Goal: Task Accomplishment & Management: Use online tool/utility

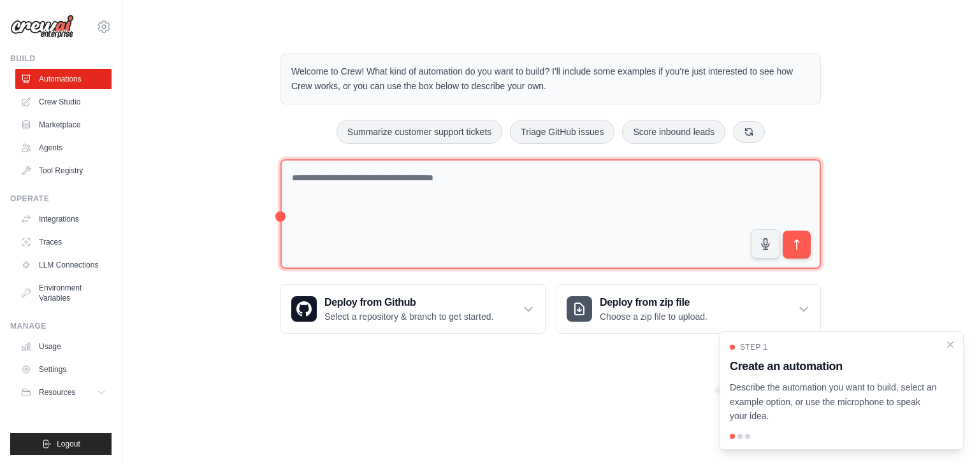
click at [482, 193] on textarea at bounding box center [550, 214] width 541 height 110
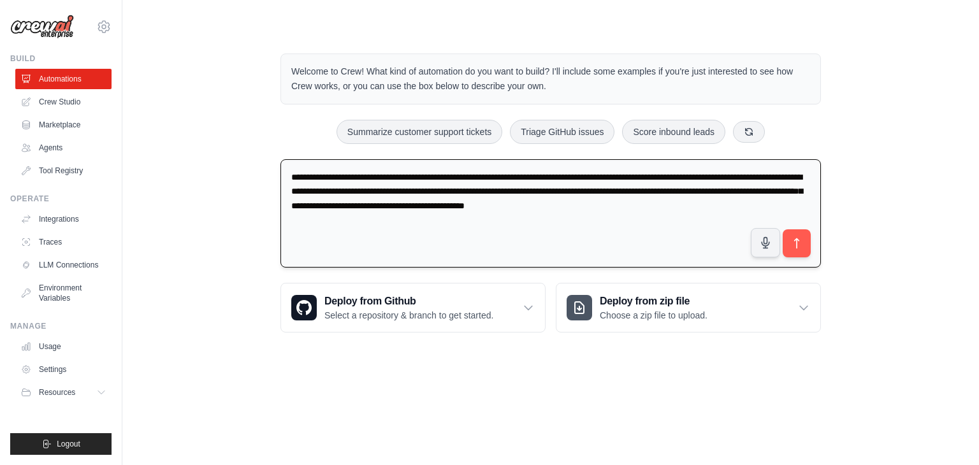
click at [558, 174] on textarea "**********" at bounding box center [550, 213] width 541 height 109
click at [558, 177] on textarea "**********" at bounding box center [550, 213] width 541 height 109
click at [763, 206] on textarea "**********" at bounding box center [550, 213] width 541 height 109
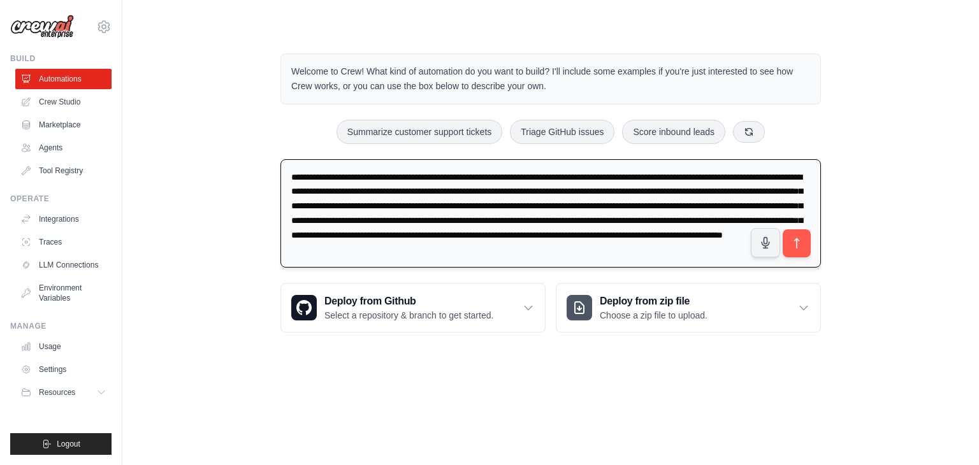
scroll to position [3, 0]
click at [321, 259] on textarea "**********" at bounding box center [550, 213] width 541 height 108
click at [443, 260] on textarea "**********" at bounding box center [550, 213] width 541 height 108
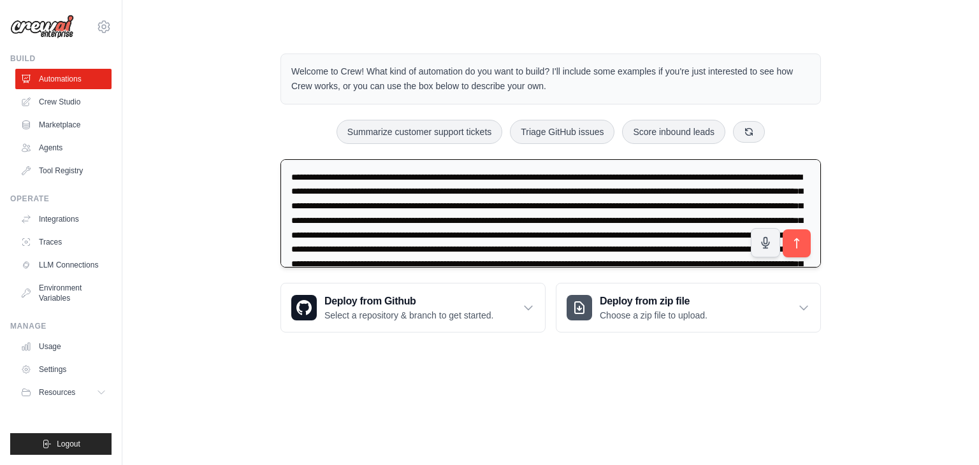
scroll to position [72, 0]
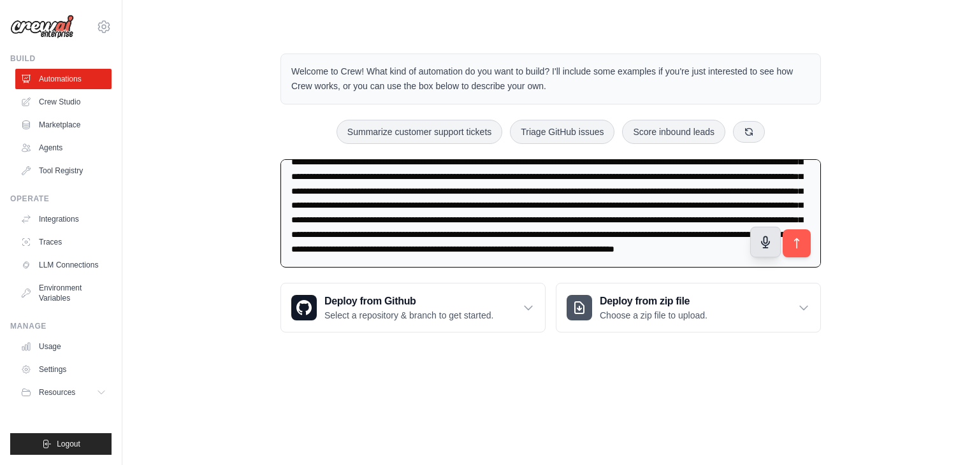
click at [765, 243] on icon "button" at bounding box center [765, 241] width 13 height 13
click at [715, 248] on textarea at bounding box center [550, 213] width 541 height 108
click at [763, 246] on icon "button" at bounding box center [765, 241] width 13 height 13
click at [767, 236] on icon "button" at bounding box center [766, 241] width 8 height 11
click at [762, 241] on circle "button" at bounding box center [765, 241] width 11 height 11
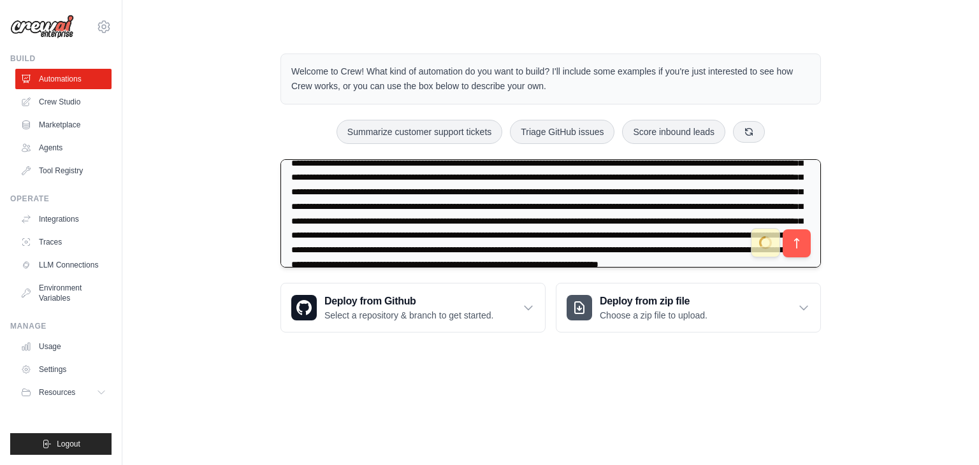
scroll to position [130, 0]
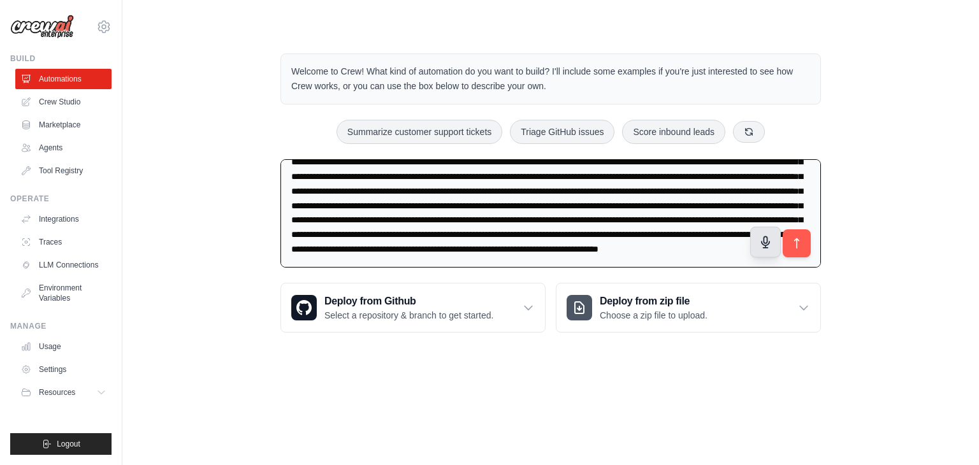
click at [762, 240] on icon "button" at bounding box center [766, 241] width 8 height 11
click at [767, 238] on circle "button" at bounding box center [765, 241] width 11 height 11
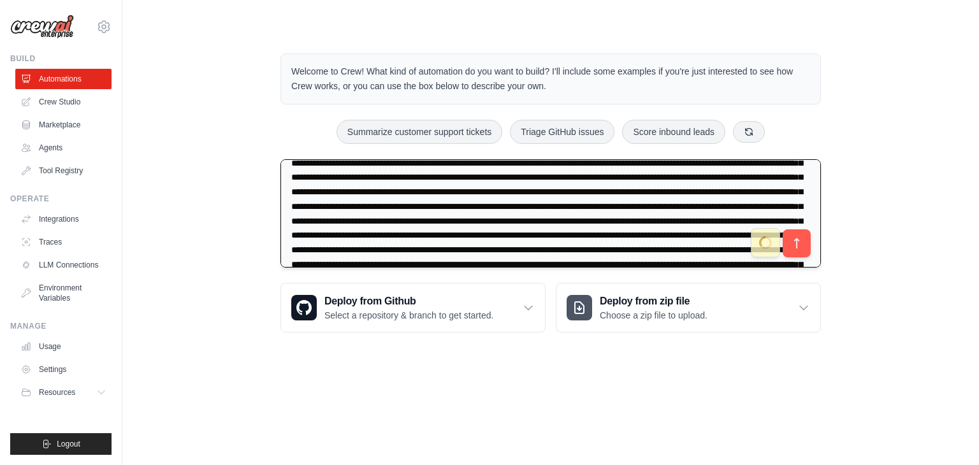
scroll to position [246, 0]
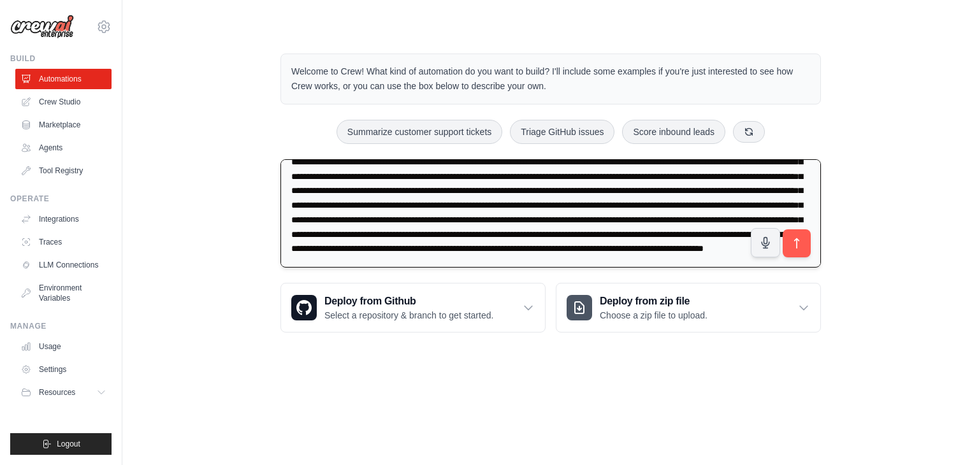
click at [504, 252] on textarea at bounding box center [550, 213] width 541 height 108
click at [521, 247] on textarea at bounding box center [550, 213] width 541 height 108
type textarea "**********"
click at [790, 242] on icon "submit" at bounding box center [796, 242] width 13 height 13
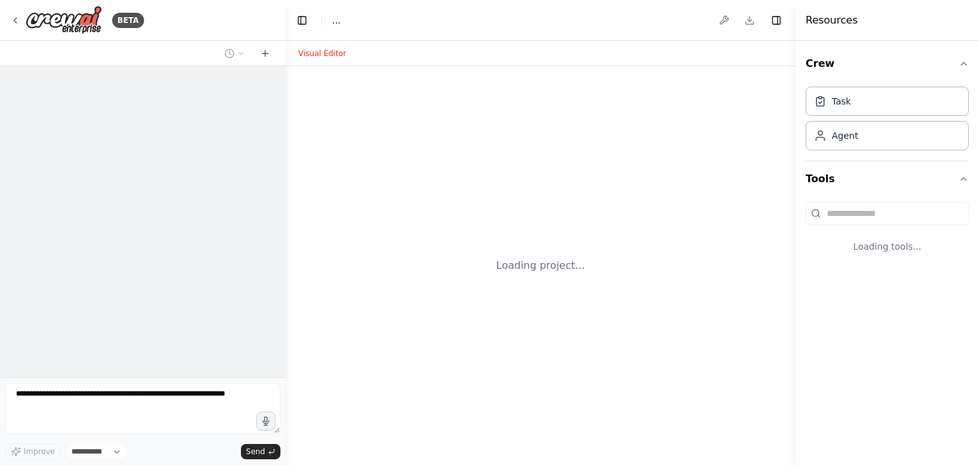
select select "****"
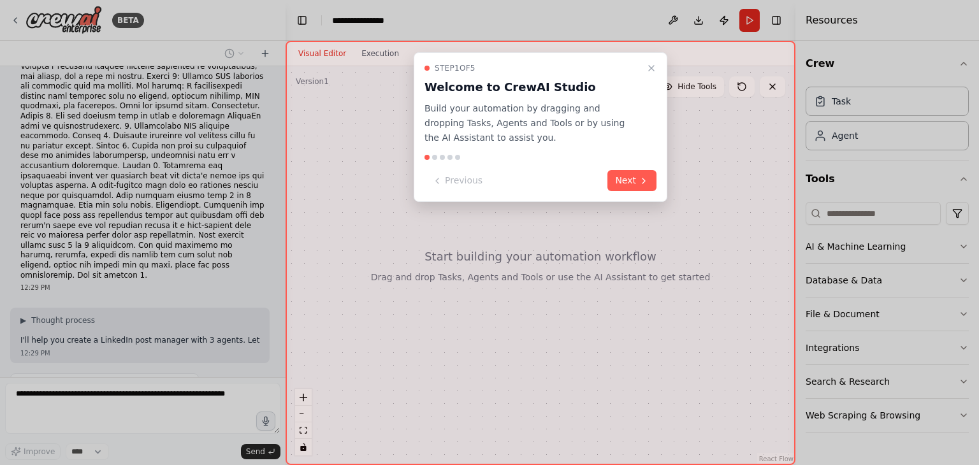
scroll to position [298, 0]
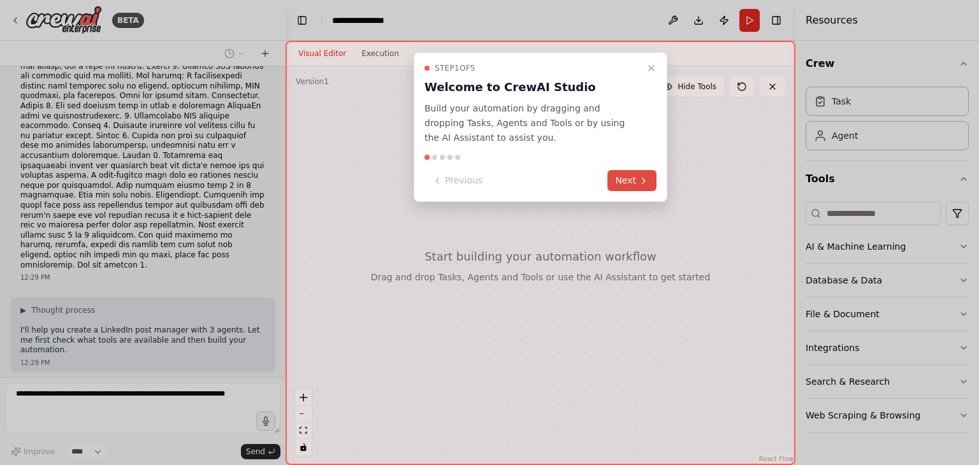
click at [633, 177] on button "Next" at bounding box center [631, 180] width 49 height 21
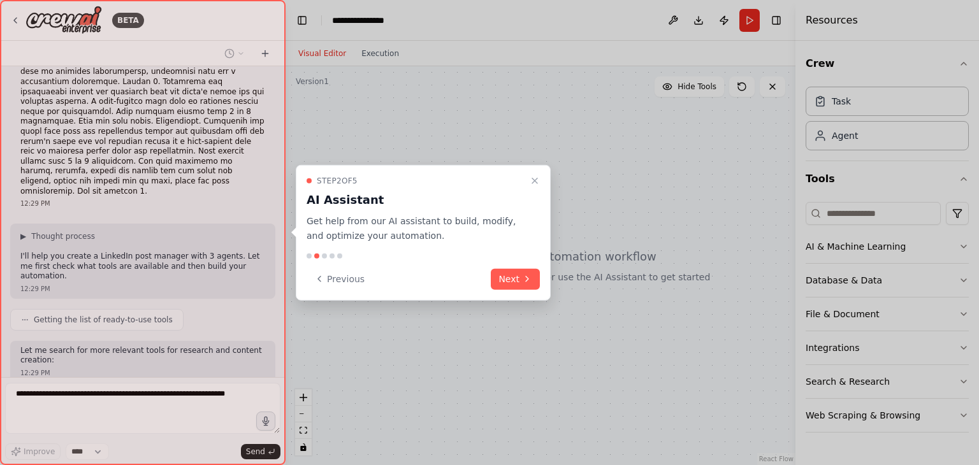
scroll to position [382, 0]
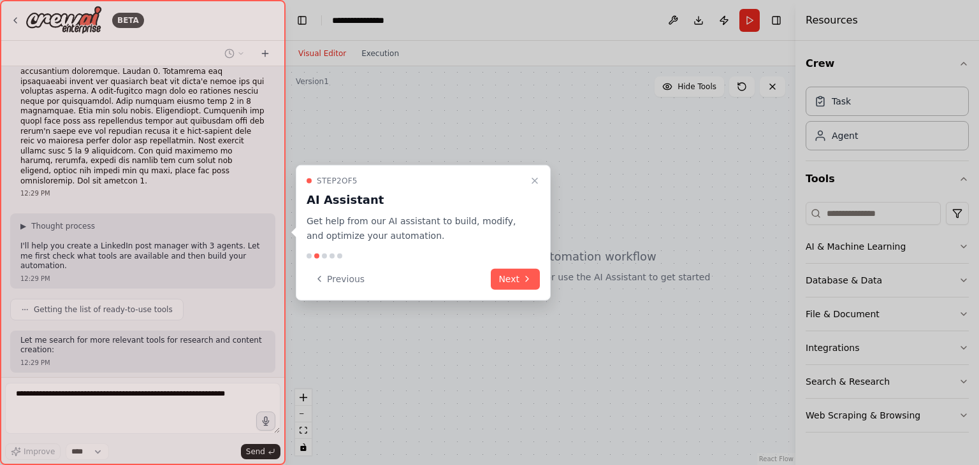
click at [521, 276] on button "Next" at bounding box center [515, 278] width 49 height 21
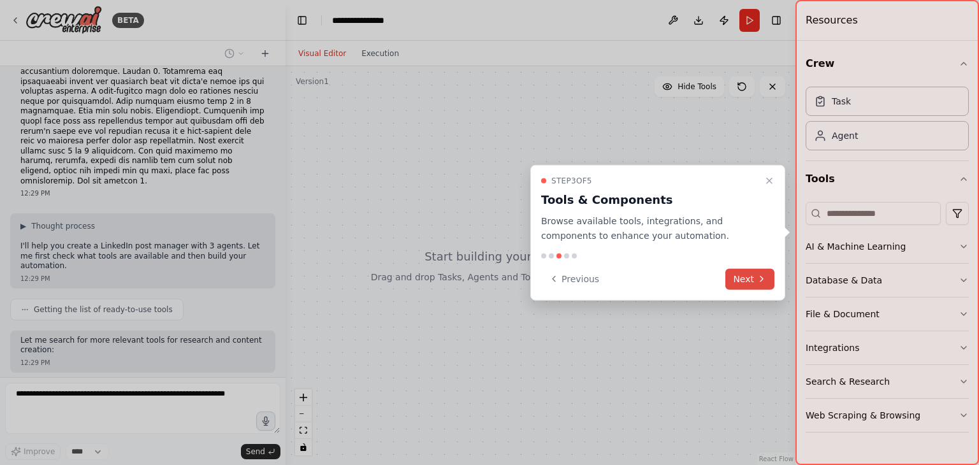
click at [753, 281] on button "Next" at bounding box center [749, 278] width 49 height 21
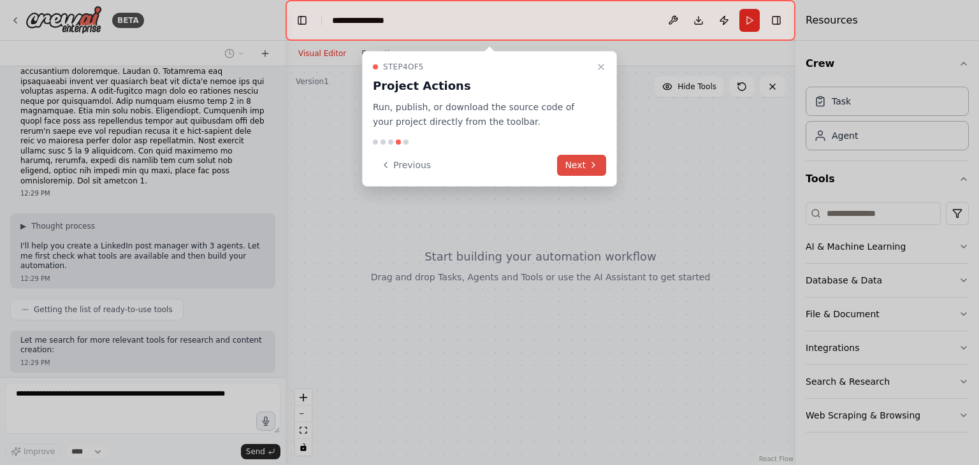
click at [575, 161] on button "Next" at bounding box center [581, 165] width 49 height 21
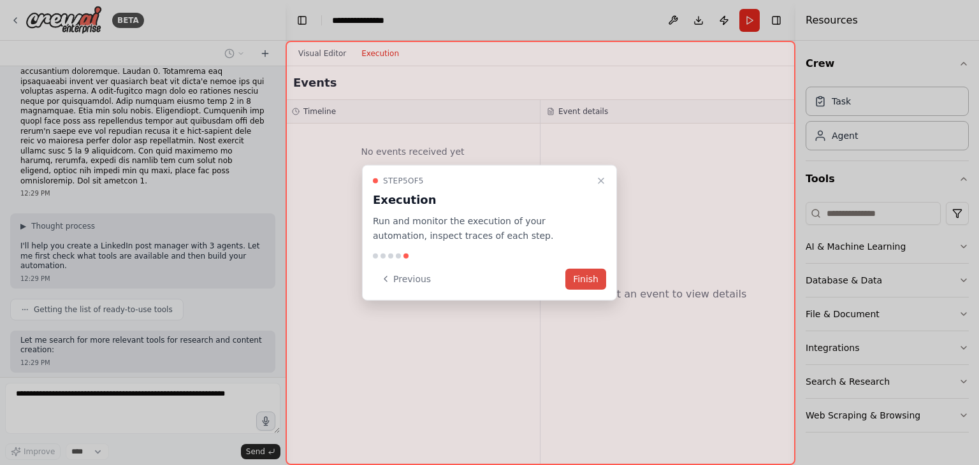
click at [594, 277] on button "Finish" at bounding box center [585, 278] width 41 height 21
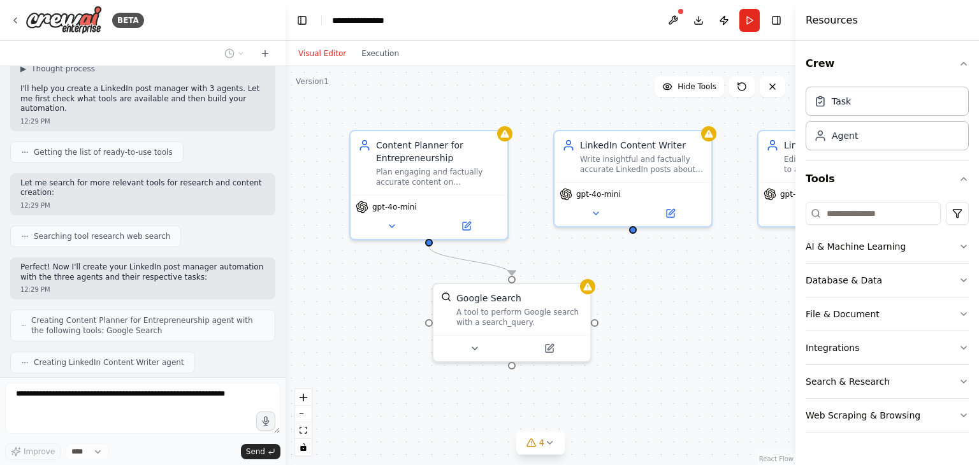
scroll to position [614, 0]
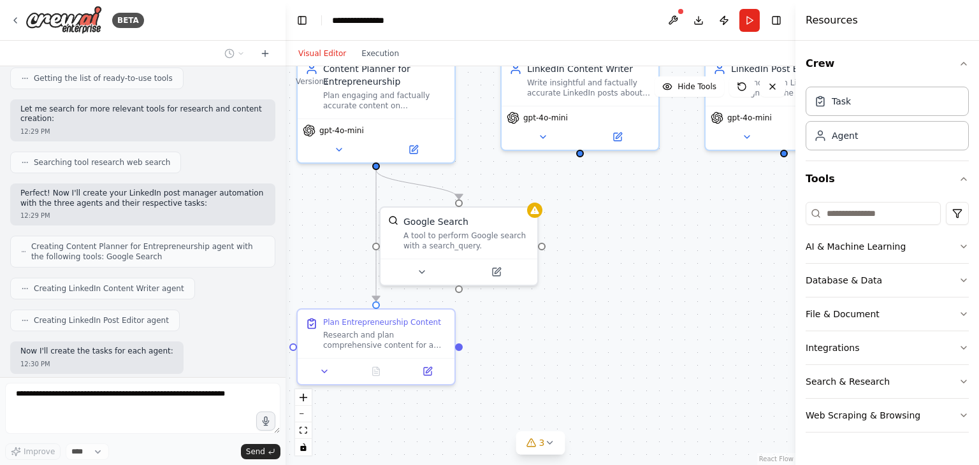
drag, startPoint x: 658, startPoint y: 361, endPoint x: 605, endPoint y: 285, distance: 93.0
click at [605, 285] on div ".deletable-edge-delete-btn { width: 20px; height: 20px; border: 0px solid #ffff…" at bounding box center [541, 265] width 510 height 399
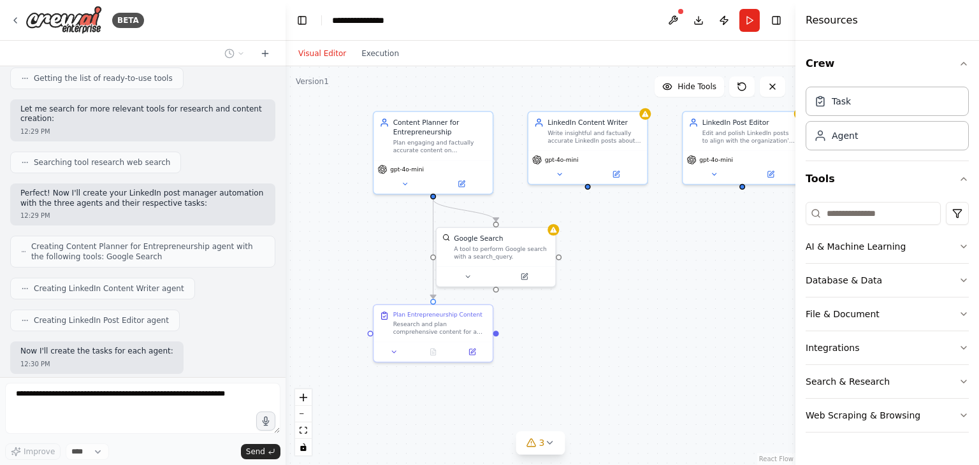
scroll to position [645, 0]
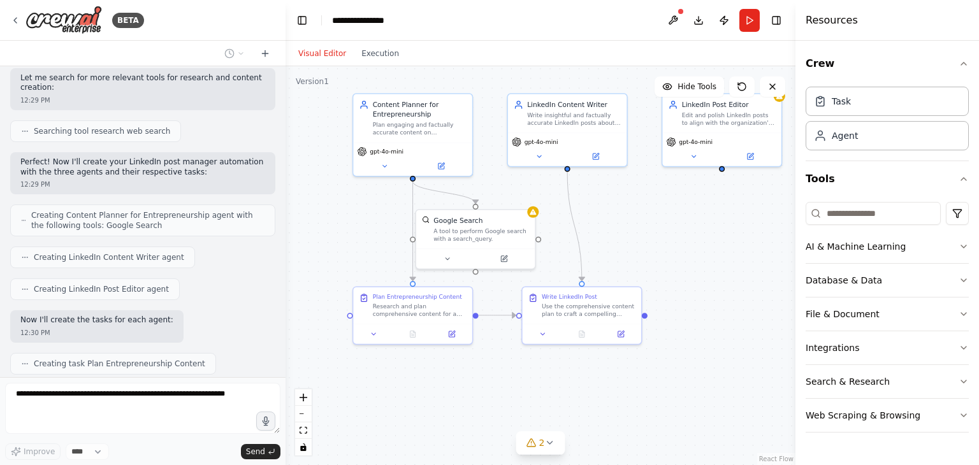
drag, startPoint x: 612, startPoint y: 291, endPoint x: 591, endPoint y: 273, distance: 27.1
click at [591, 273] on div ".deletable-edge-delete-btn { width: 20px; height: 20px; border: 0px solid #ffff…" at bounding box center [541, 265] width 510 height 399
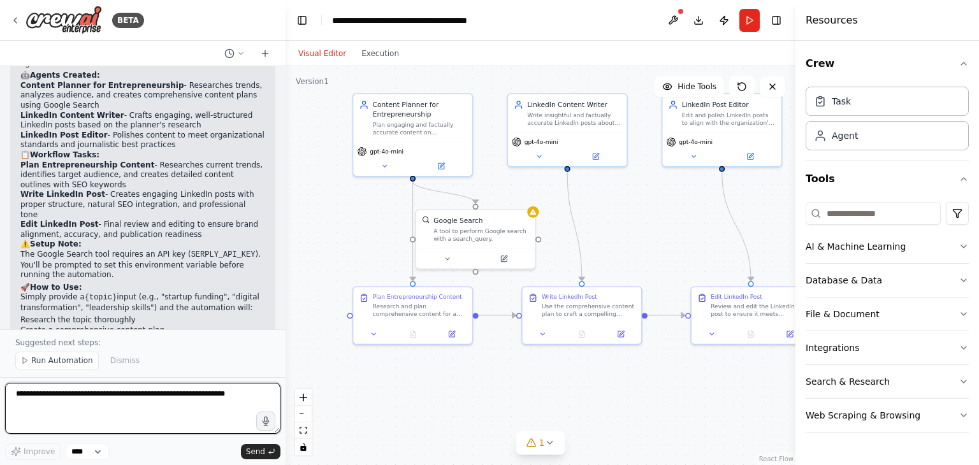
scroll to position [1186, 0]
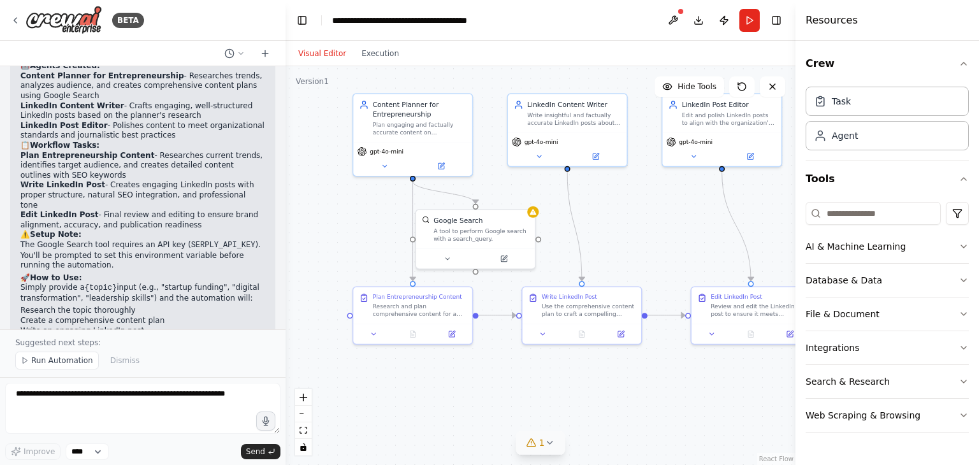
click at [550, 437] on button "1" at bounding box center [540, 444] width 49 height 24
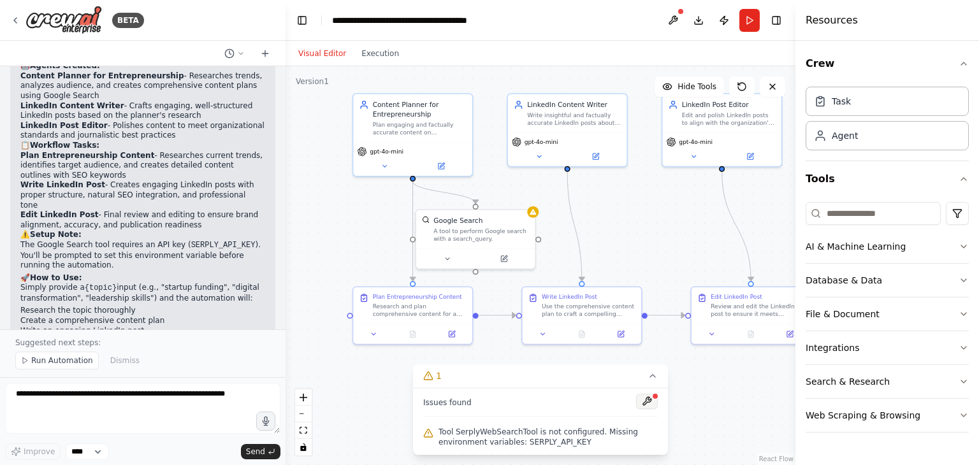
click at [646, 396] on button at bounding box center [647, 401] width 22 height 15
